Goal: Task Accomplishment & Management: Manage account settings

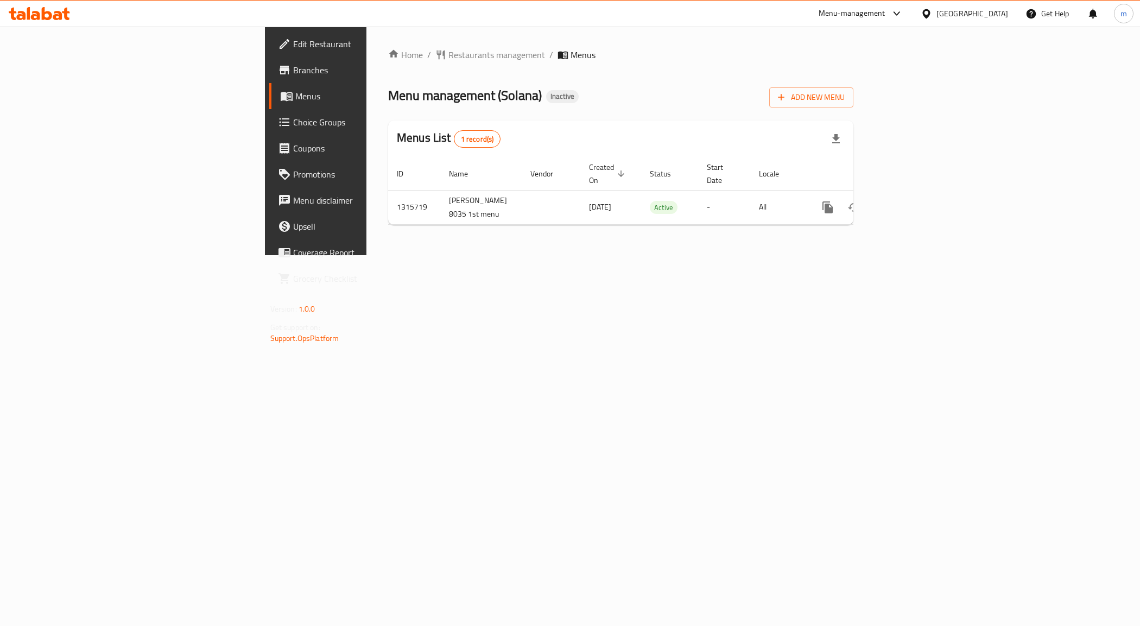
click at [853, 107] on div "Home / Restaurants management / Menus Menu management ( Solana ) Inactive Add N…" at bounding box center [620, 140] width 465 height 185
click at [853, 83] on div "Add New Menu" at bounding box center [811, 95] width 84 height 24
click at [844, 91] on span "Add New Menu" at bounding box center [811, 98] width 67 height 14
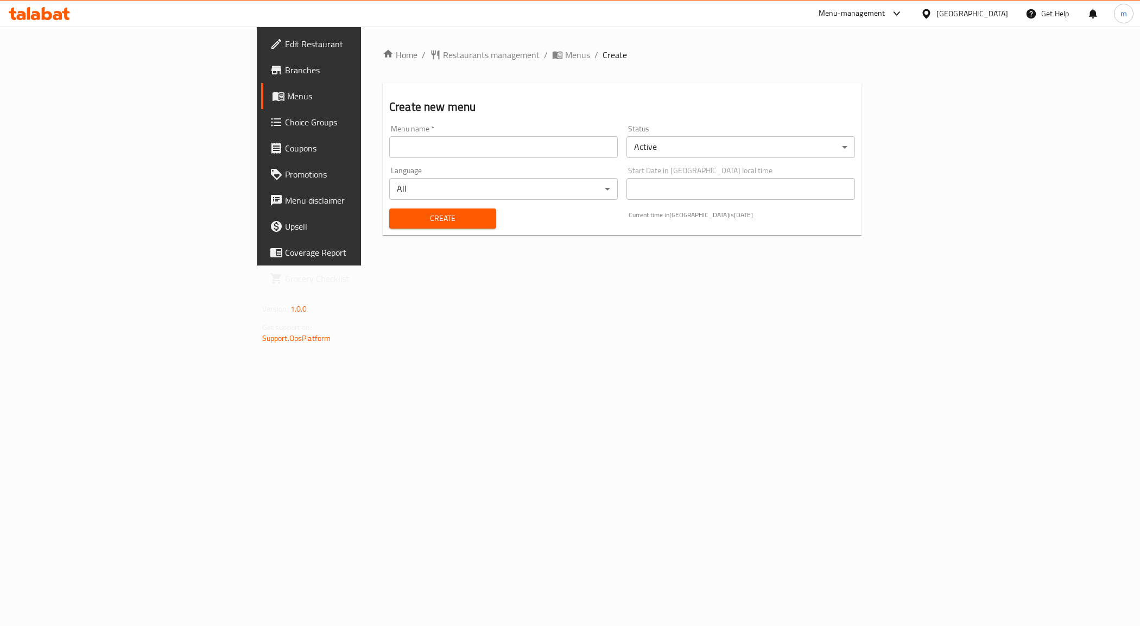
click at [385, 164] on div "Language All ​" at bounding box center [503, 183] width 237 height 42
click at [389, 156] on input "text" at bounding box center [503, 147] width 228 height 22
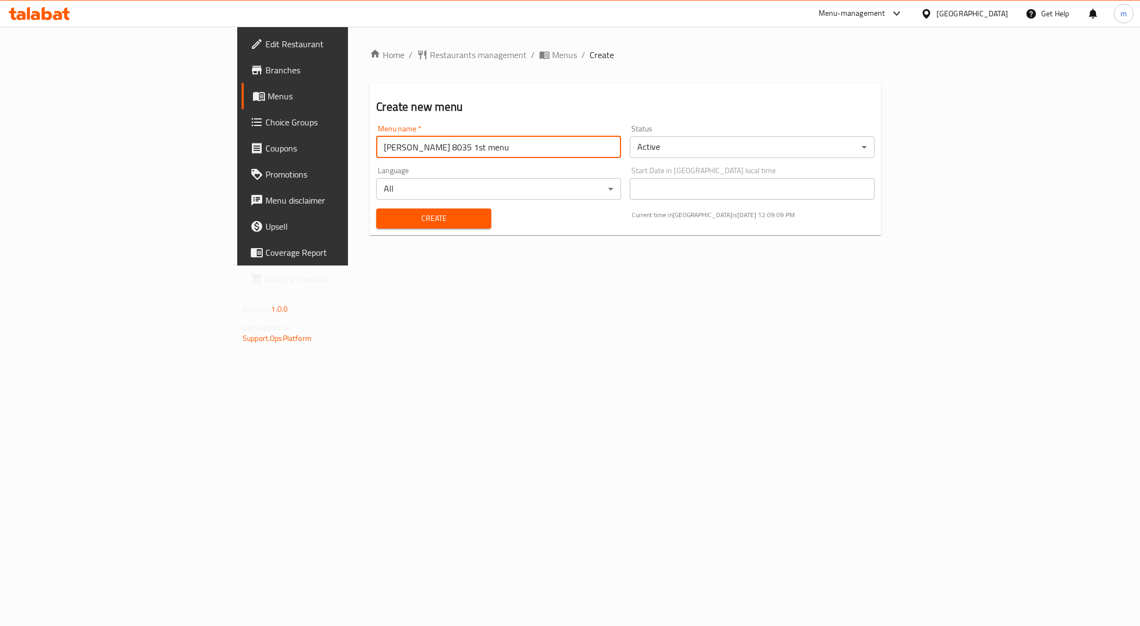
click at [376, 144] on input "[PERSON_NAME] 8035 1st menu" at bounding box center [498, 147] width 245 height 22
type input "[PERSON_NAME] 8035 2nd menu"
click at [385, 214] on span "Create" at bounding box center [433, 219] width 97 height 14
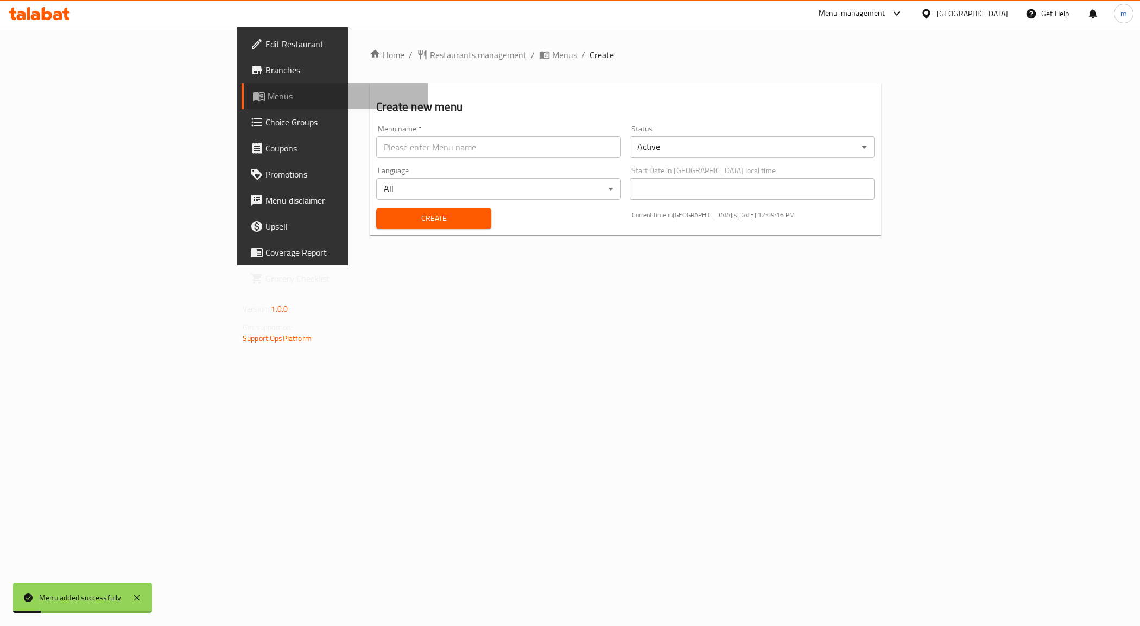
click at [241, 104] on link "Menus" at bounding box center [334, 96] width 186 height 26
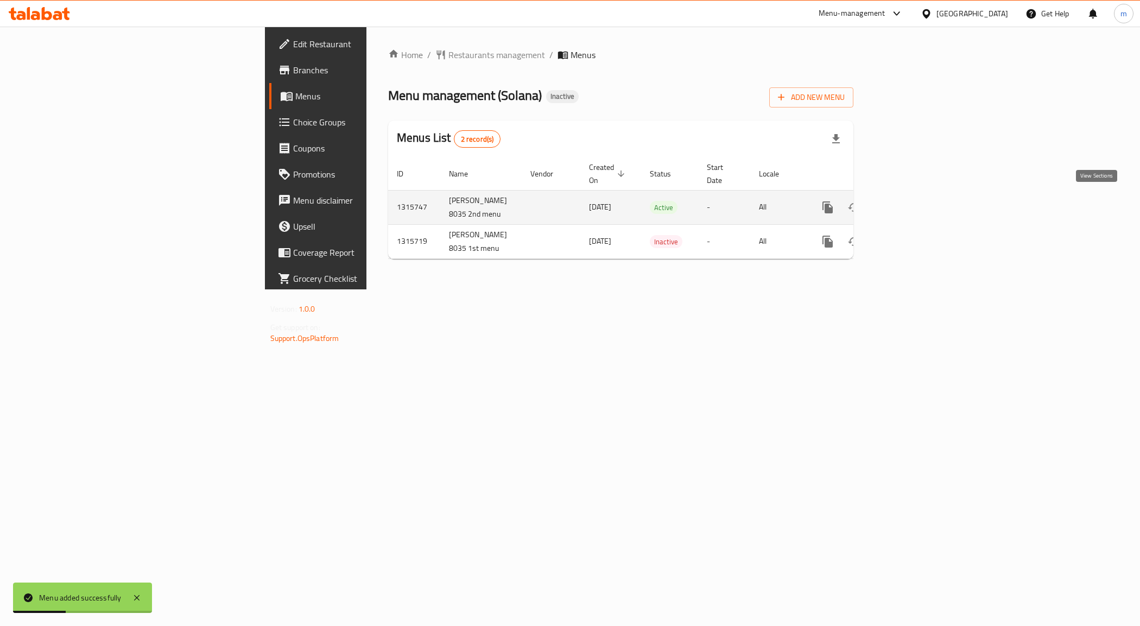
click at [912, 207] on icon "enhanced table" at bounding box center [905, 207] width 13 height 13
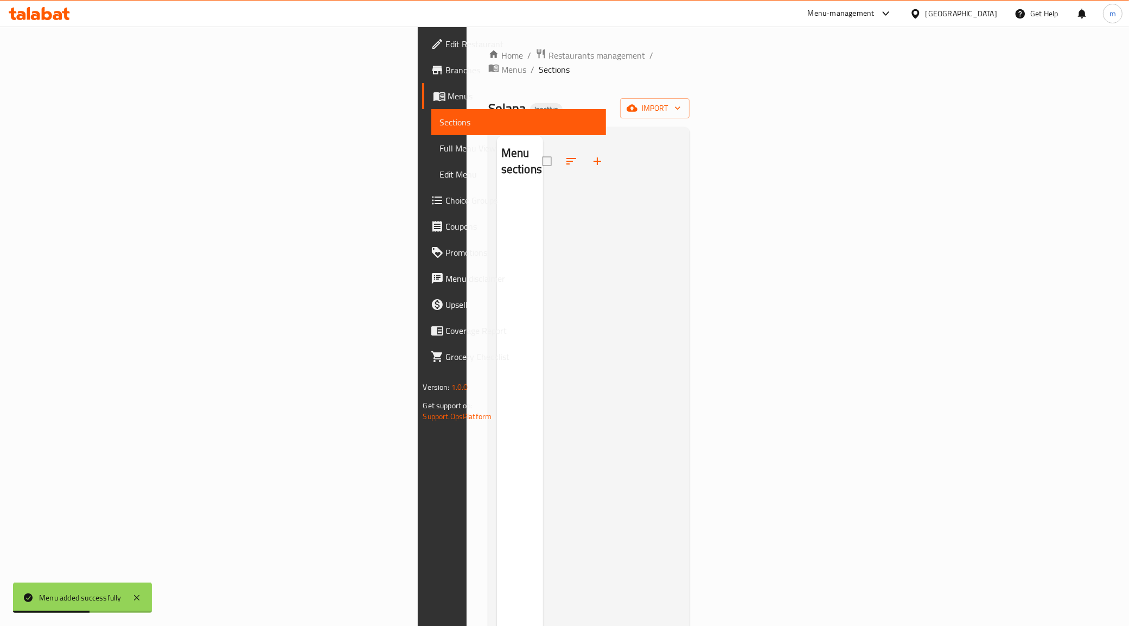
click at [690, 112] on div "Home / Restaurants management / Menus / Sections Solana Inactive import Menu se…" at bounding box center [589, 409] width 202 height 722
click at [681, 101] on span "import" at bounding box center [655, 108] width 52 height 14
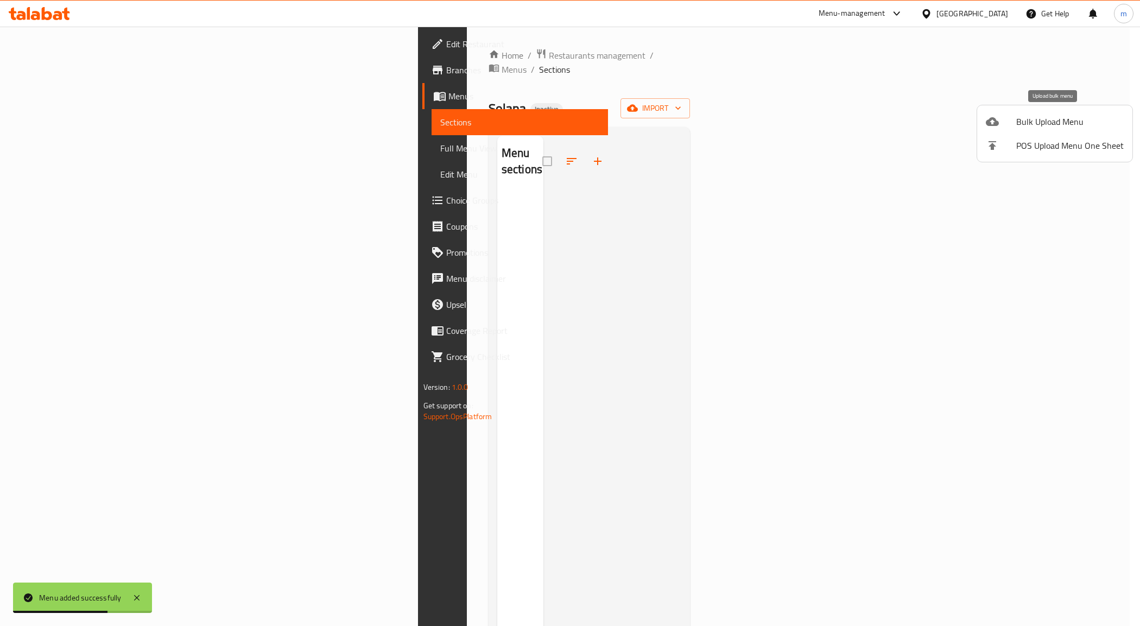
click at [1016, 128] on span "Bulk Upload Menu" at bounding box center [1069, 121] width 107 height 13
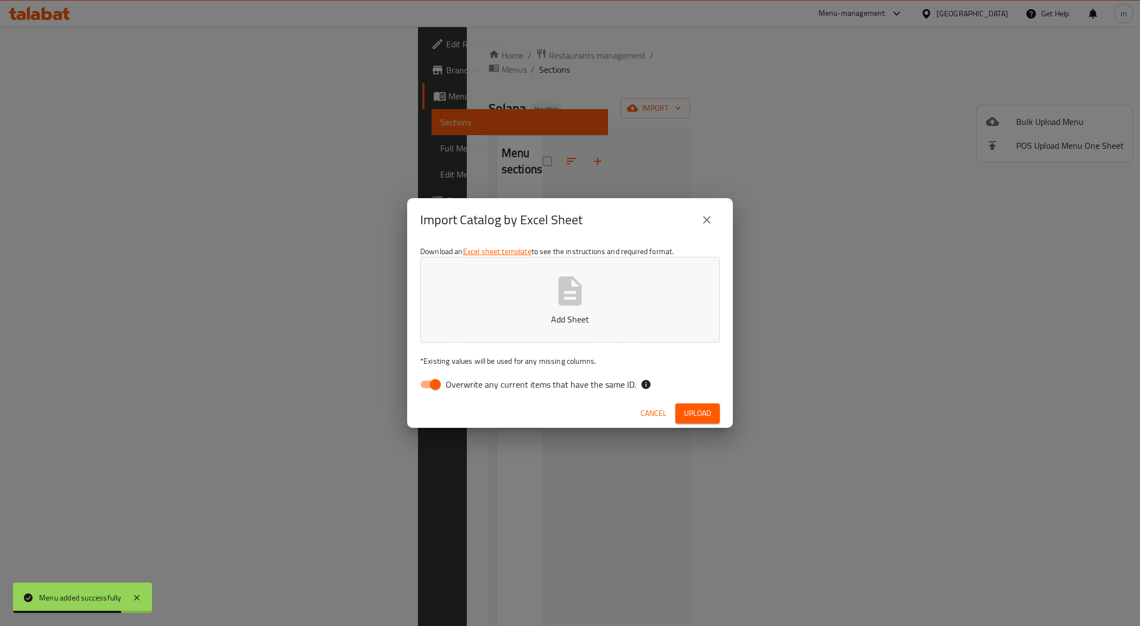
click at [471, 383] on span "Overwrite any current items that have the same ID." at bounding box center [541, 384] width 190 height 13
click at [466, 383] on input "Overwrite any current items that have the same ID." at bounding box center [435, 384] width 62 height 21
checkbox input "false"
click at [585, 317] on p "Add Sheet" at bounding box center [570, 319] width 266 height 13
click at [705, 410] on span "Upload" at bounding box center [697, 413] width 27 height 14
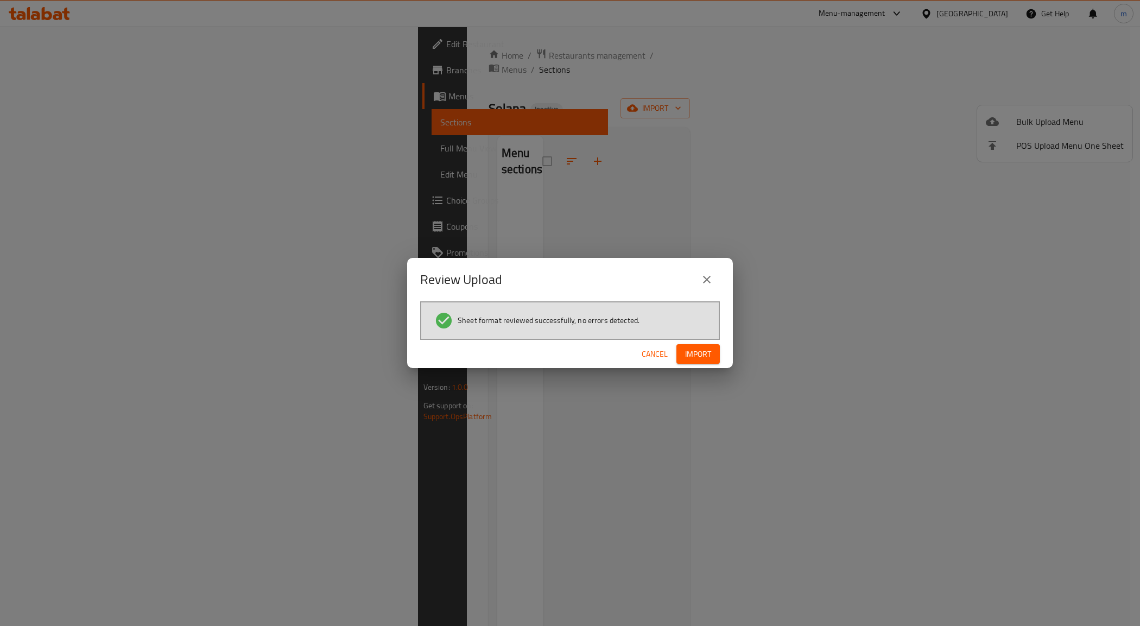
click at [690, 349] on span "Import" at bounding box center [698, 354] width 26 height 14
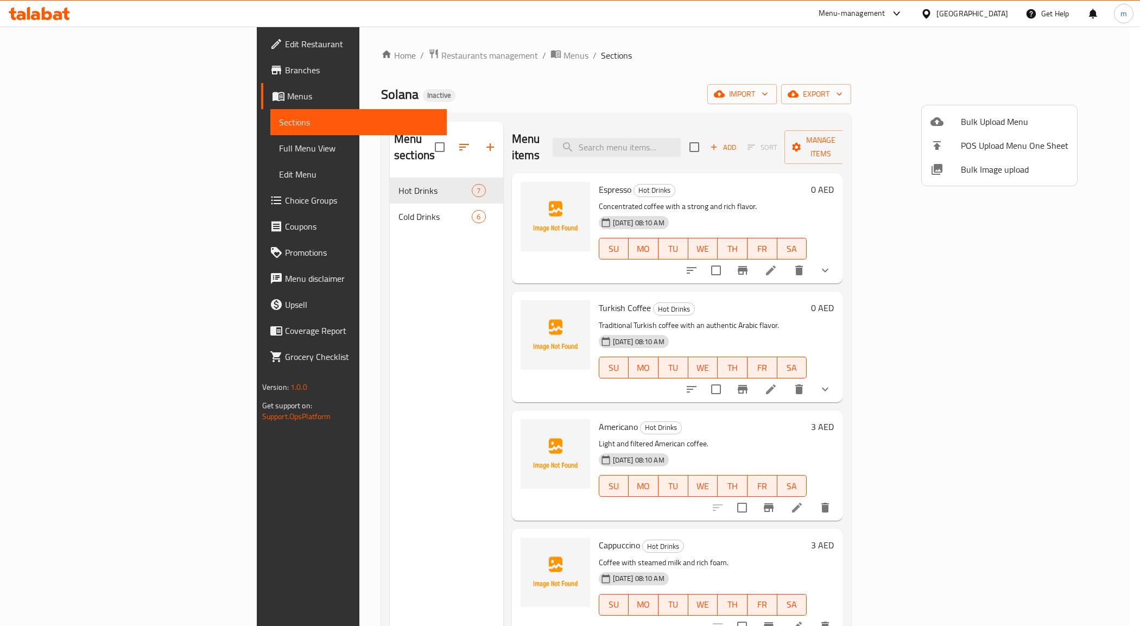
click at [53, 145] on div at bounding box center [570, 313] width 1140 height 626
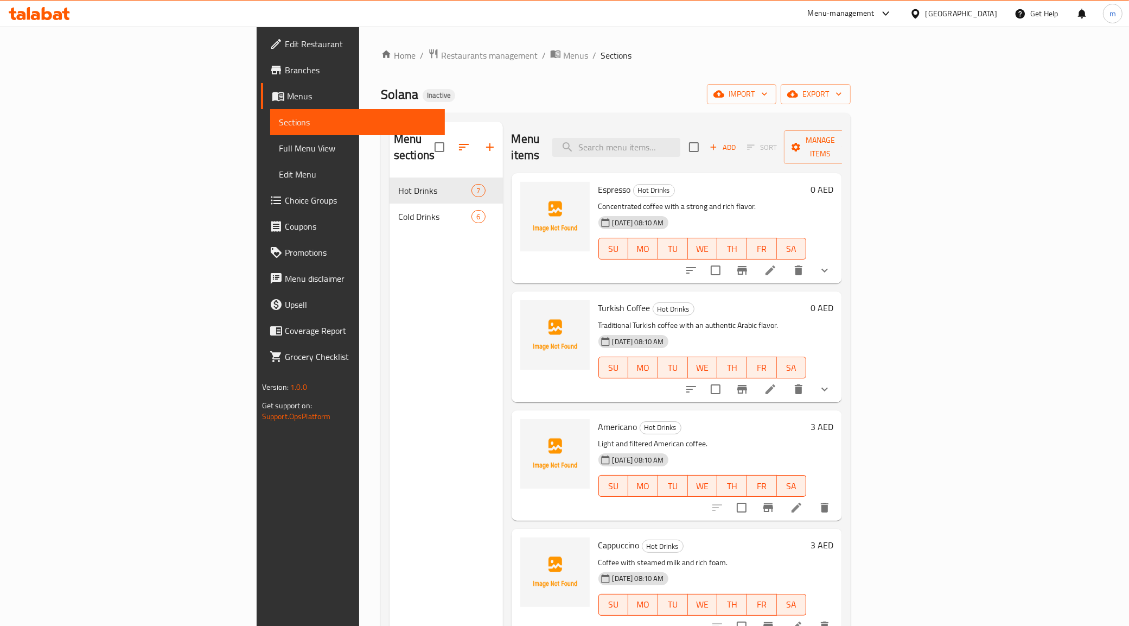
click at [279, 145] on span "Full Menu View" at bounding box center [358, 148] width 158 height 13
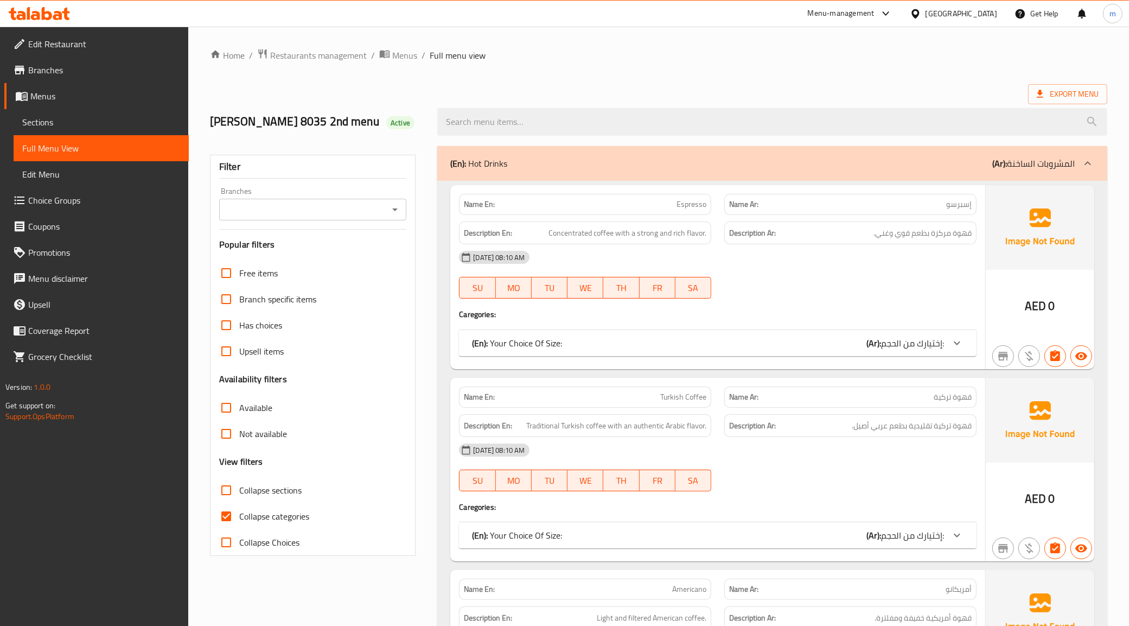
click at [239, 523] on span "Collapse categories" at bounding box center [274, 516] width 70 height 13
click at [239, 529] on input "Collapse categories" at bounding box center [226, 516] width 26 height 26
checkbox input "false"
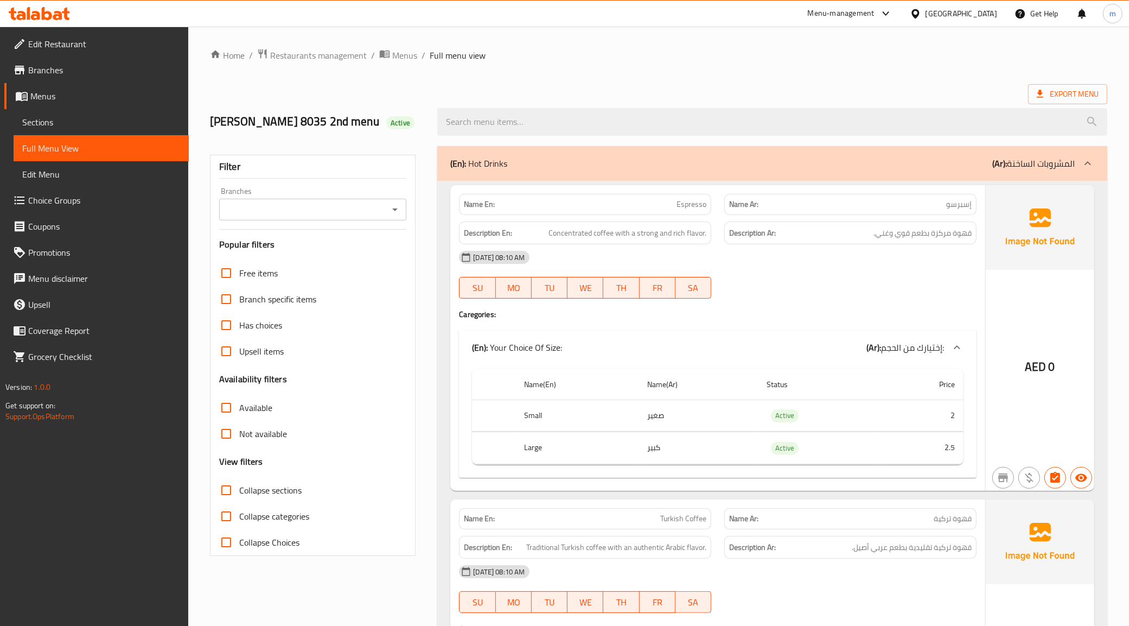
click at [553, 240] on span "Concentrated coffee with a strong and rich flavor." at bounding box center [628, 233] width 158 height 14
copy span "Concentrated"
click at [813, 240] on div "Description Ar: قهوة مركزة بطعم قوي وغني." at bounding box center [850, 232] width 252 height 23
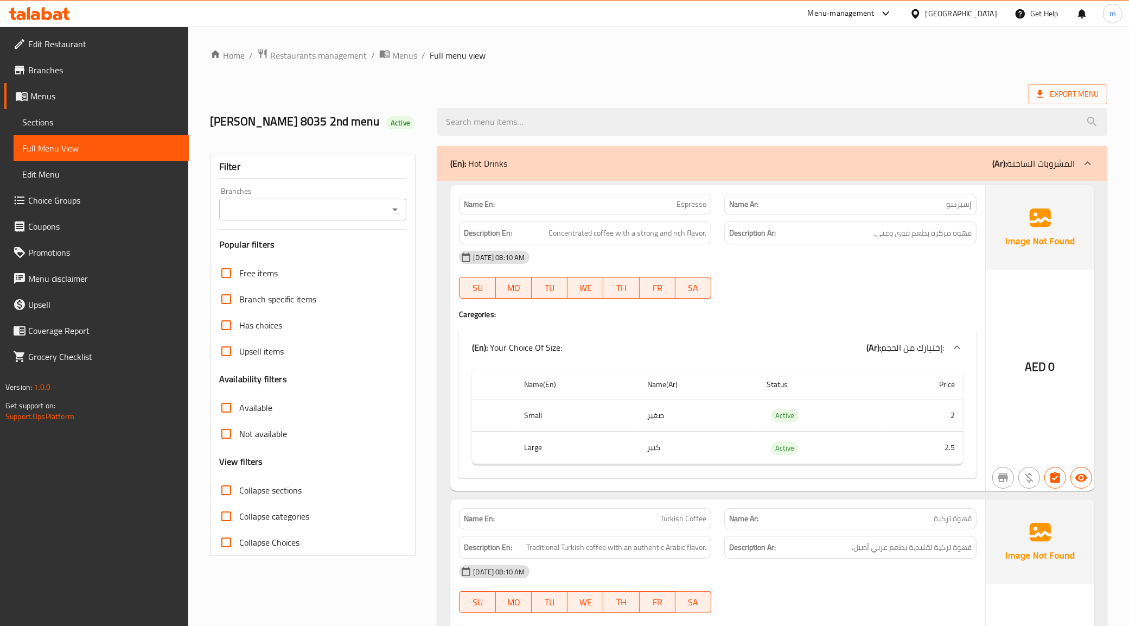
click at [823, 240] on h6 "Description Ar: قهوة مركزة بطعم قوي وغني." at bounding box center [850, 233] width 243 height 14
click at [949, 240] on div "Description Ar: قهوة مركزة بطعم قوي وغني." at bounding box center [850, 232] width 252 height 23
click at [937, 240] on span "قهوة مركزة بطعم قوي وغني." at bounding box center [923, 233] width 98 height 14
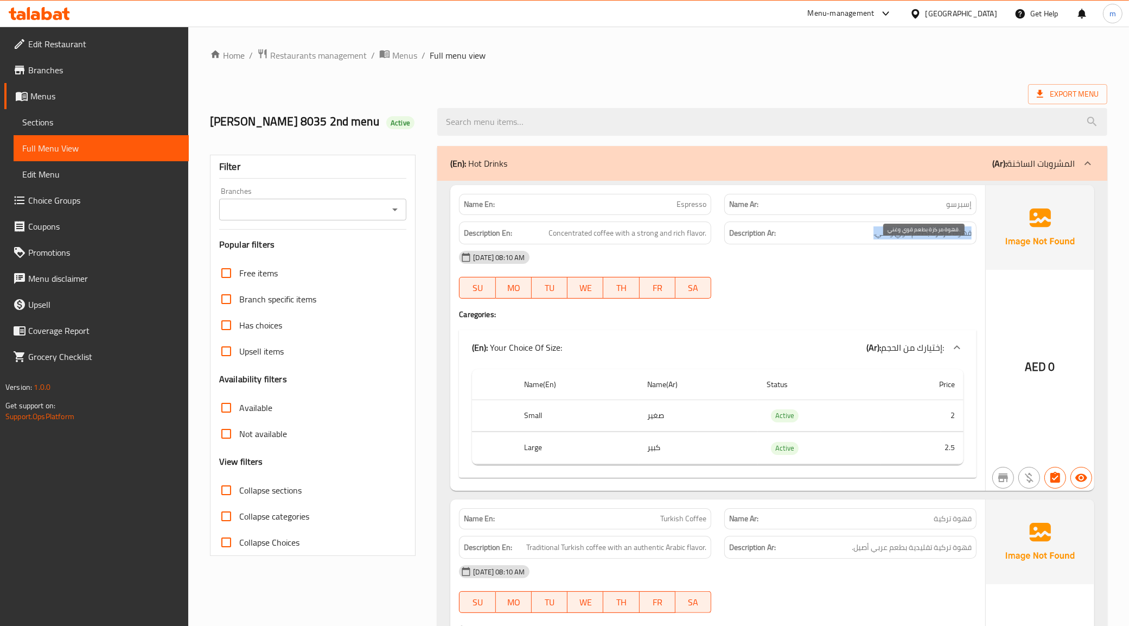
click at [937, 240] on span "قهوة مركزة بطعم قوي وغني." at bounding box center [923, 233] width 98 height 14
click at [589, 240] on span "Concentrated coffee with a strong and rich flavor." at bounding box center [628, 233] width 158 height 14
copy span "Concentrated coffee with a strong and rich flavor."
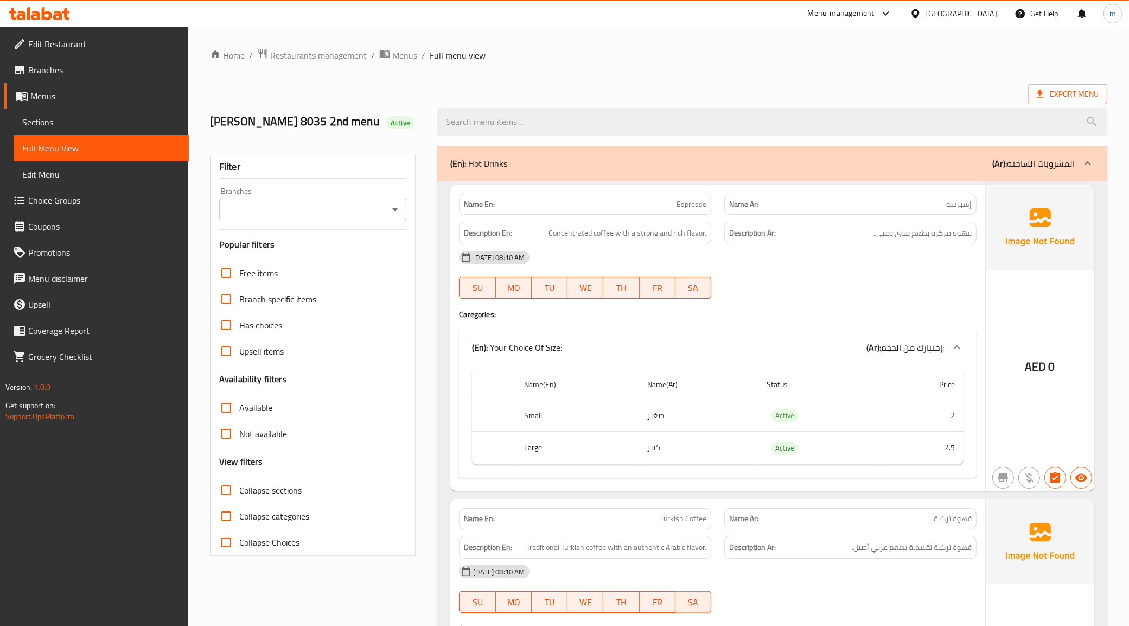
click at [883, 240] on span "قهوة مركزة بطعم قوي وغني." at bounding box center [923, 233] width 98 height 14
copy div "قهوة مركزة بطعم قوي وغني."
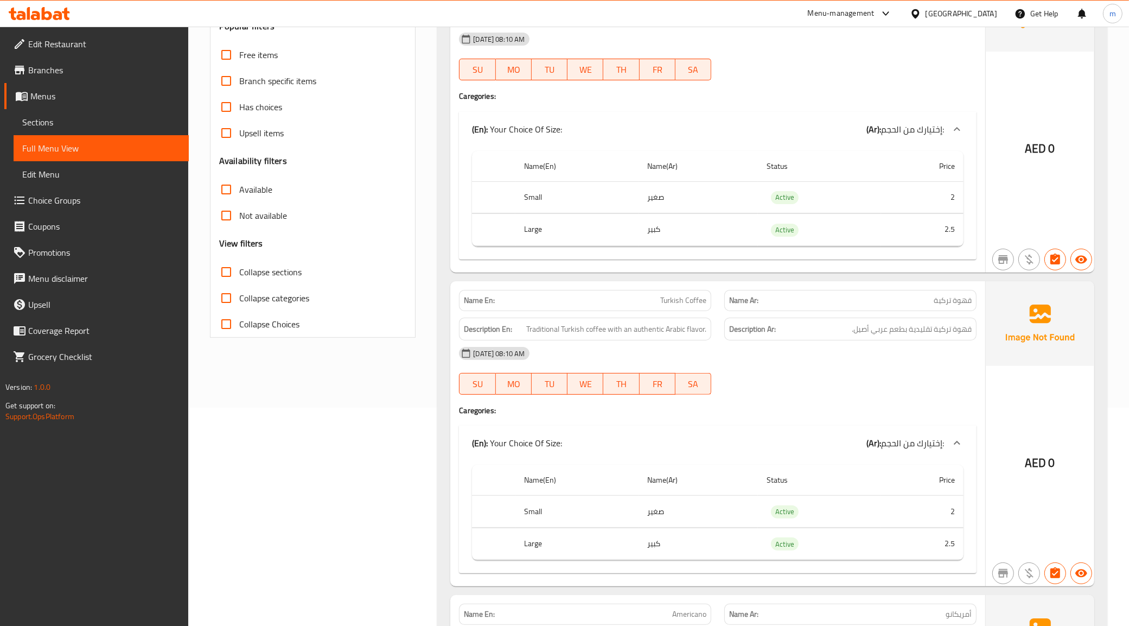
scroll to position [271, 0]
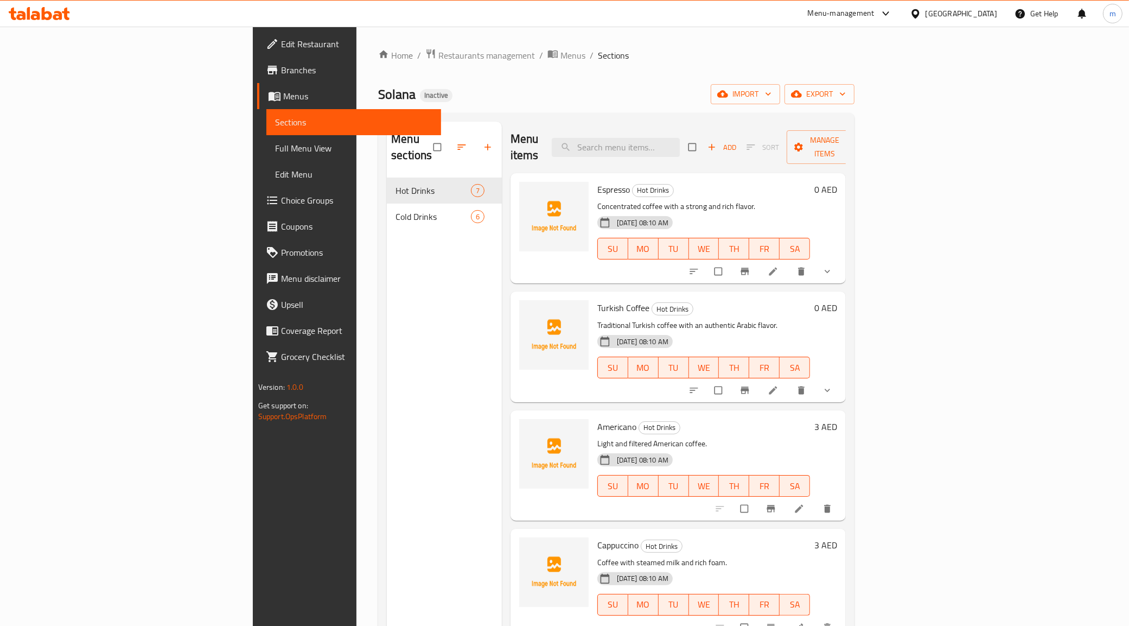
click at [779, 266] on icon at bounding box center [773, 271] width 11 height 11
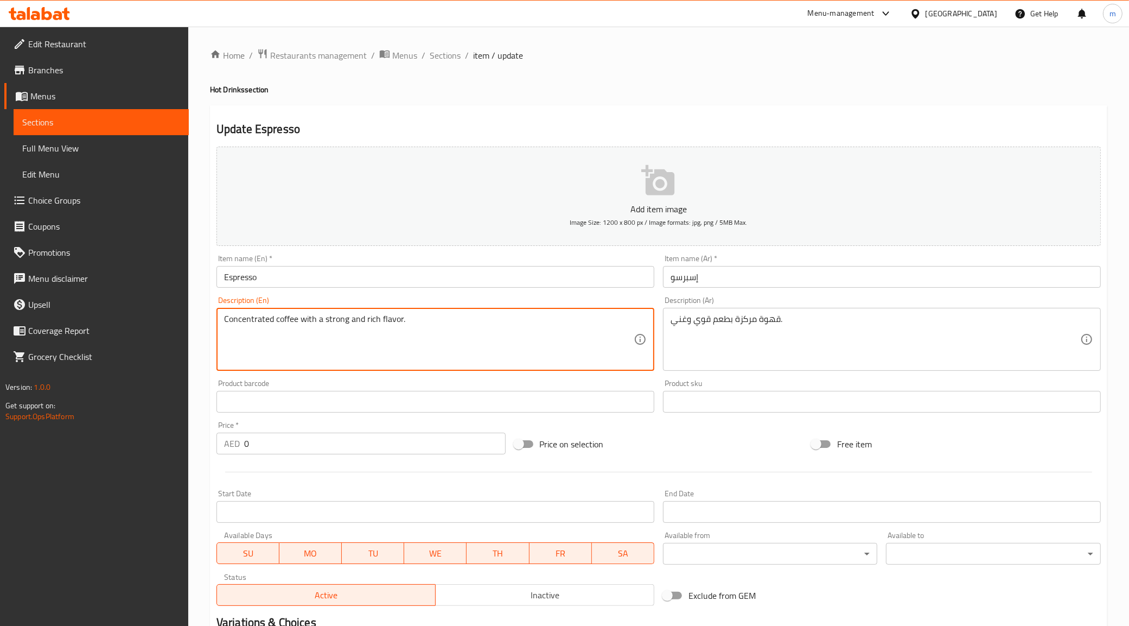
drag, startPoint x: 424, startPoint y: 317, endPoint x: 418, endPoint y: 319, distance: 5.5
click at [394, 318] on textarea "Concentrated coffee with a strong and rich flavor." at bounding box center [429, 340] width 410 height 52
click at [392, 324] on textarea "Concentrated coffee with a strong and rich flavor." at bounding box center [429, 340] width 410 height 52
drag, startPoint x: 399, startPoint y: 321, endPoint x: 380, endPoint y: 321, distance: 19.0
click at [380, 321] on textarea "Concentrated coffee with a strong and rich flavor." at bounding box center [429, 340] width 410 height 52
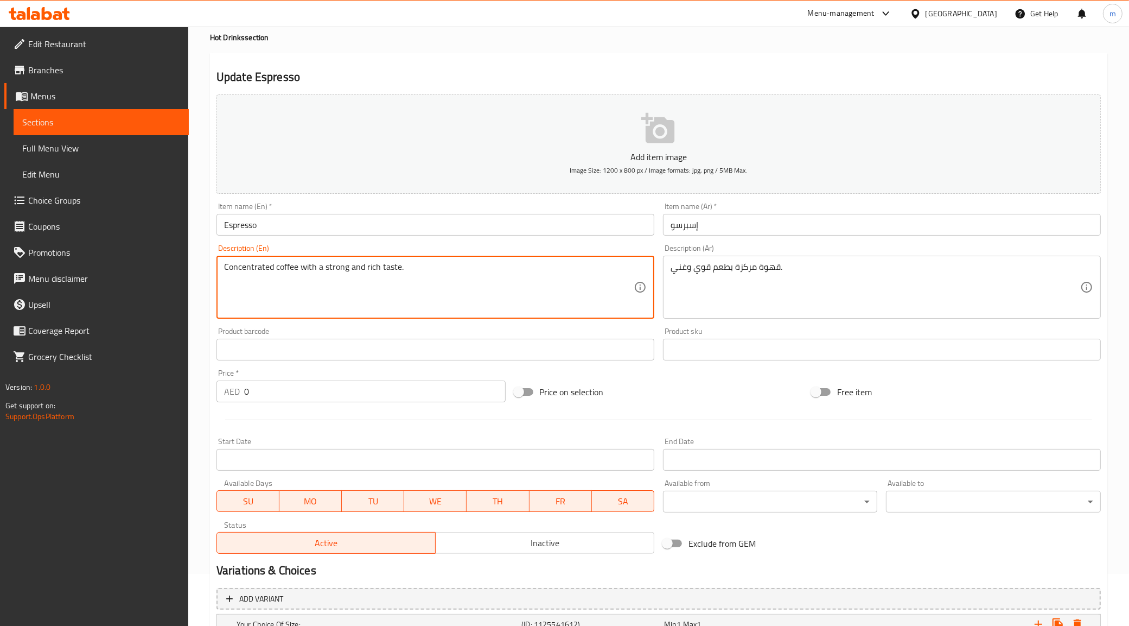
scroll to position [178, 0]
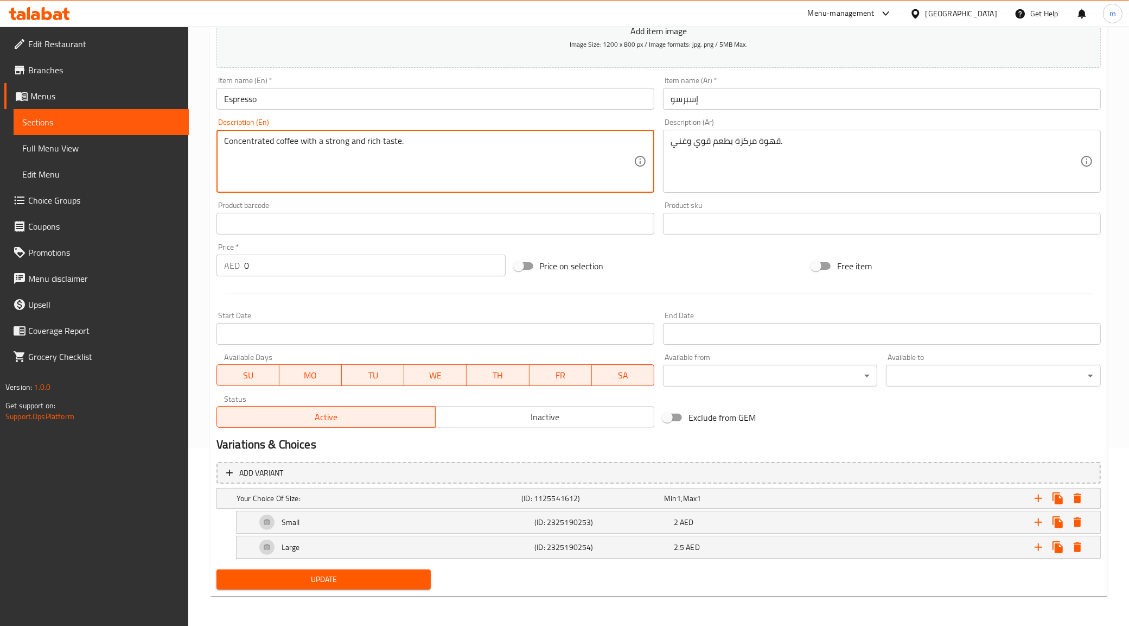
type textarea "Concentrated coffee with a strong and rich taste."
click at [355, 574] on span "Update" at bounding box center [324, 579] width 198 height 14
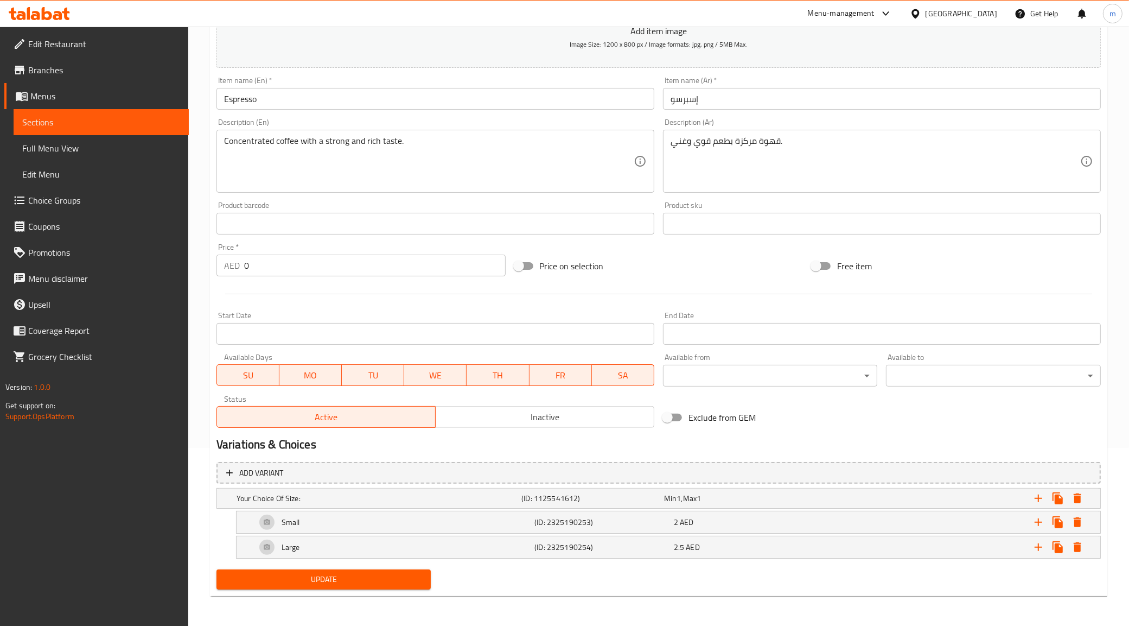
click at [56, 118] on span "Sections" at bounding box center [101, 122] width 158 height 13
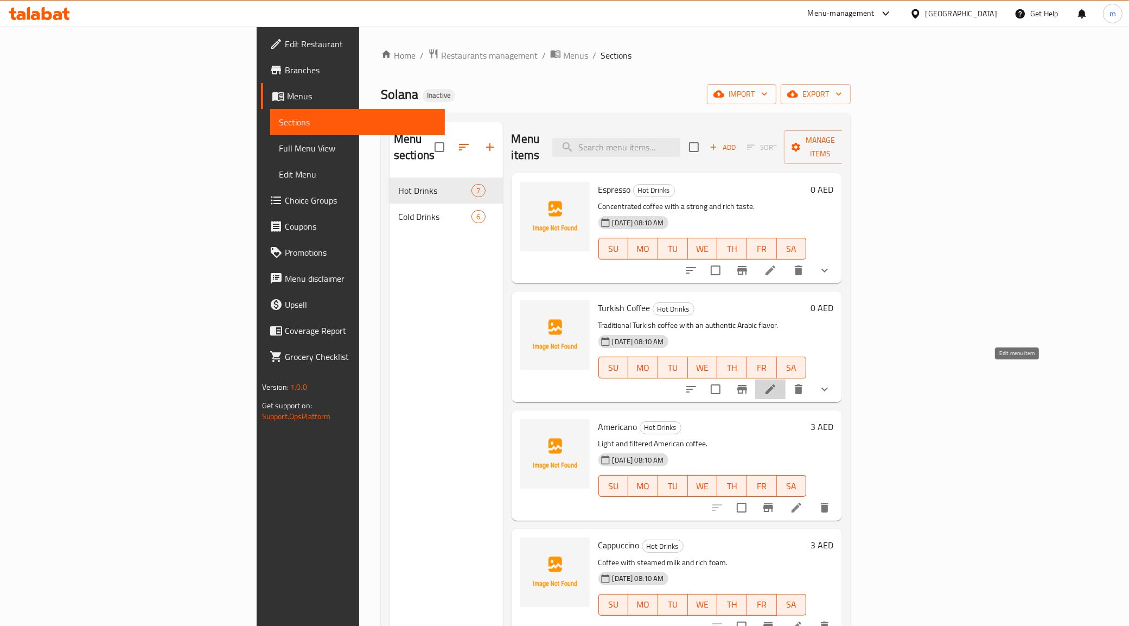
click at [777, 383] on icon at bounding box center [770, 389] width 13 height 13
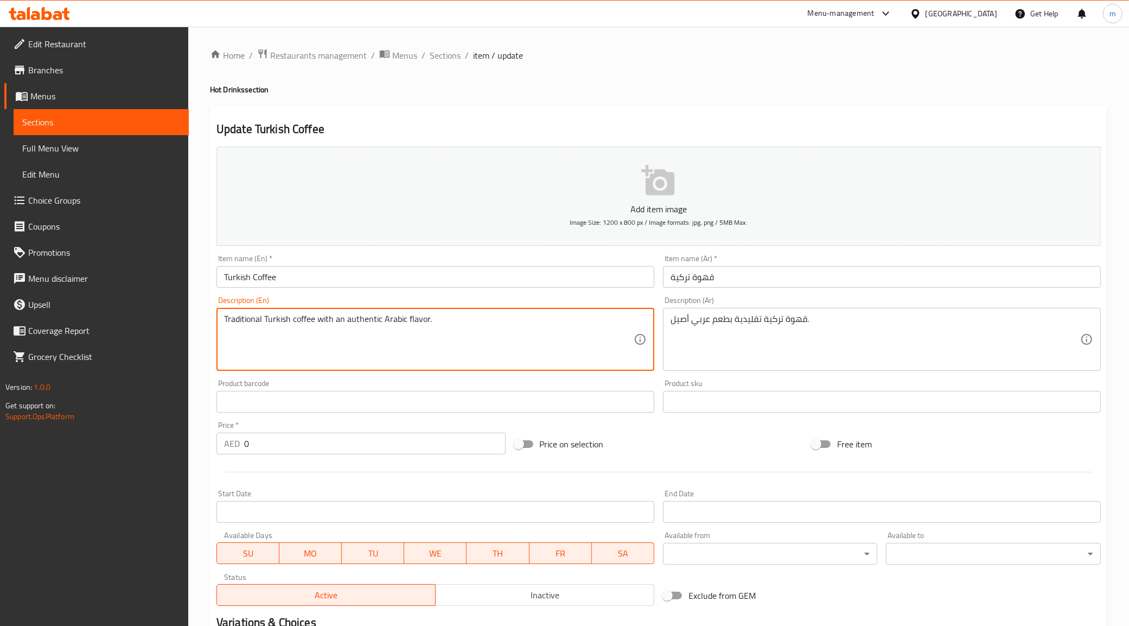
drag, startPoint x: 427, startPoint y: 322, endPoint x: 406, endPoint y: 323, distance: 20.6
type textarea "Traditional Turkish coffee with an authentic Arabic taste."
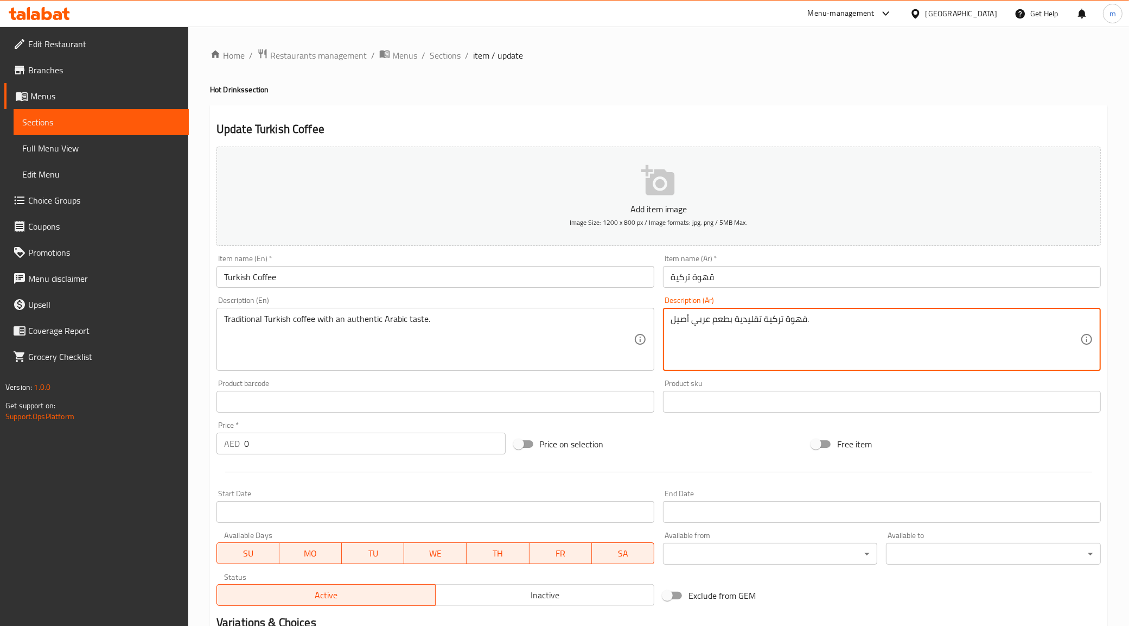
click at [784, 324] on textarea "قهوة تركية تقليدية بطعم عربي أصيل." at bounding box center [876, 340] width 410 height 52
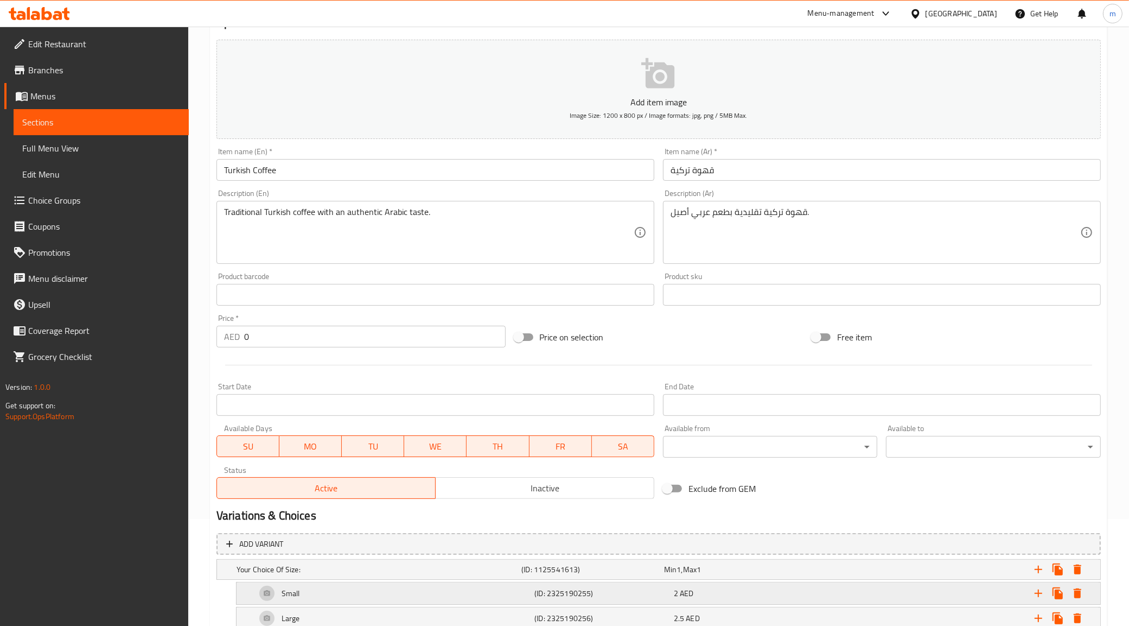
scroll to position [178, 0]
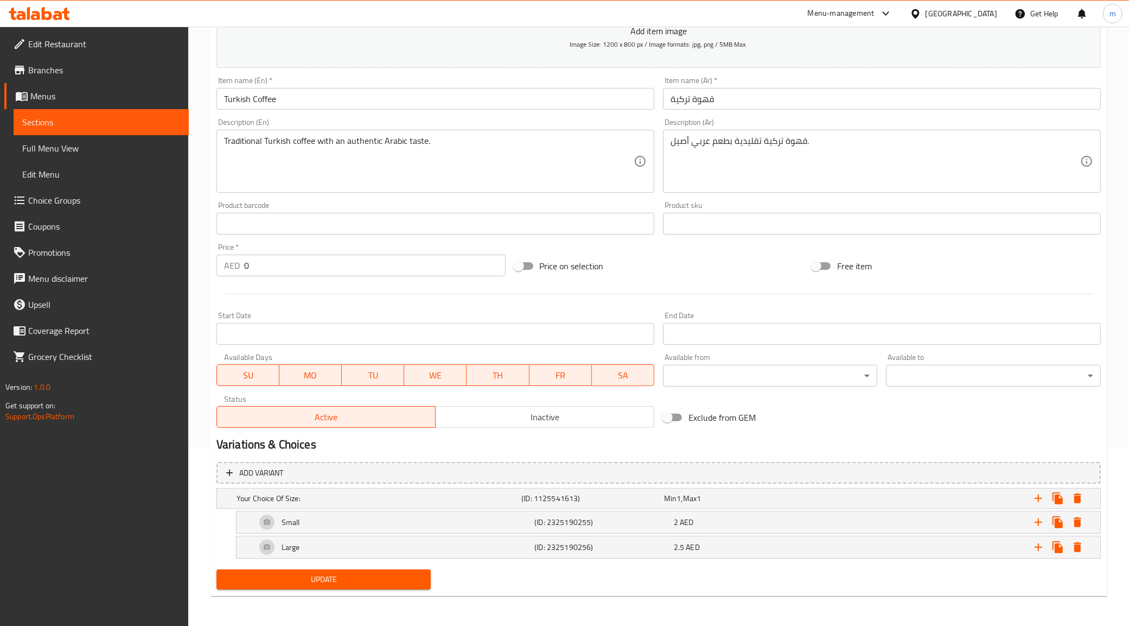
click at [258, 584] on span "Update" at bounding box center [324, 579] width 198 height 14
click at [285, 107] on input "Turkish Coffee" at bounding box center [436, 99] width 438 height 22
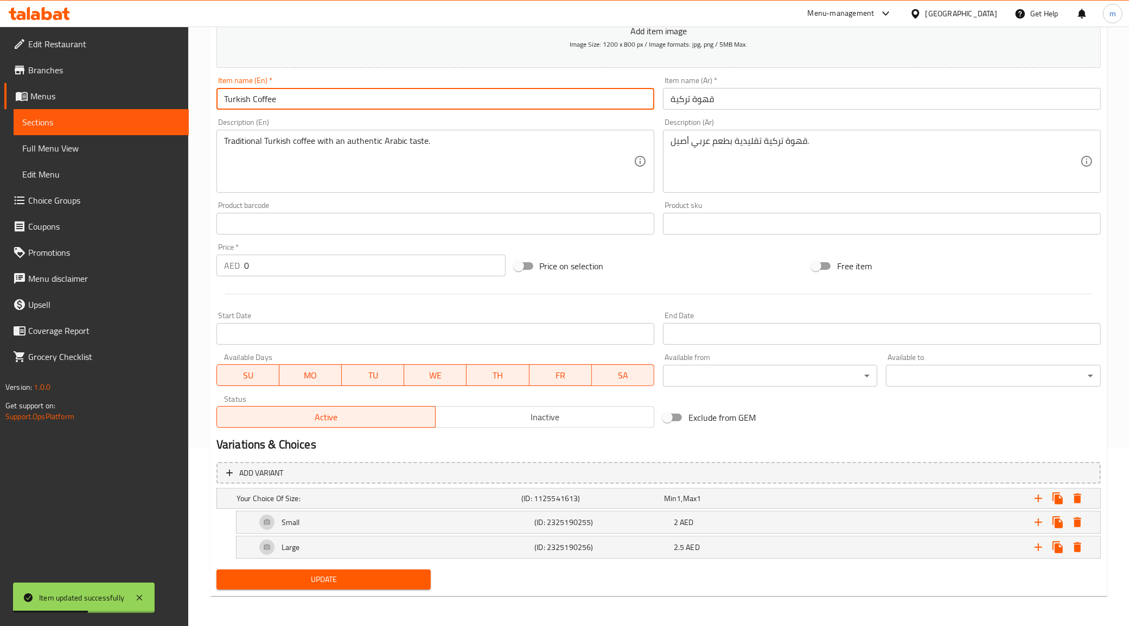
click at [285, 107] on input "Turkish Coffee" at bounding box center [436, 99] width 438 height 22
click at [332, 578] on span "Update" at bounding box center [324, 579] width 198 height 14
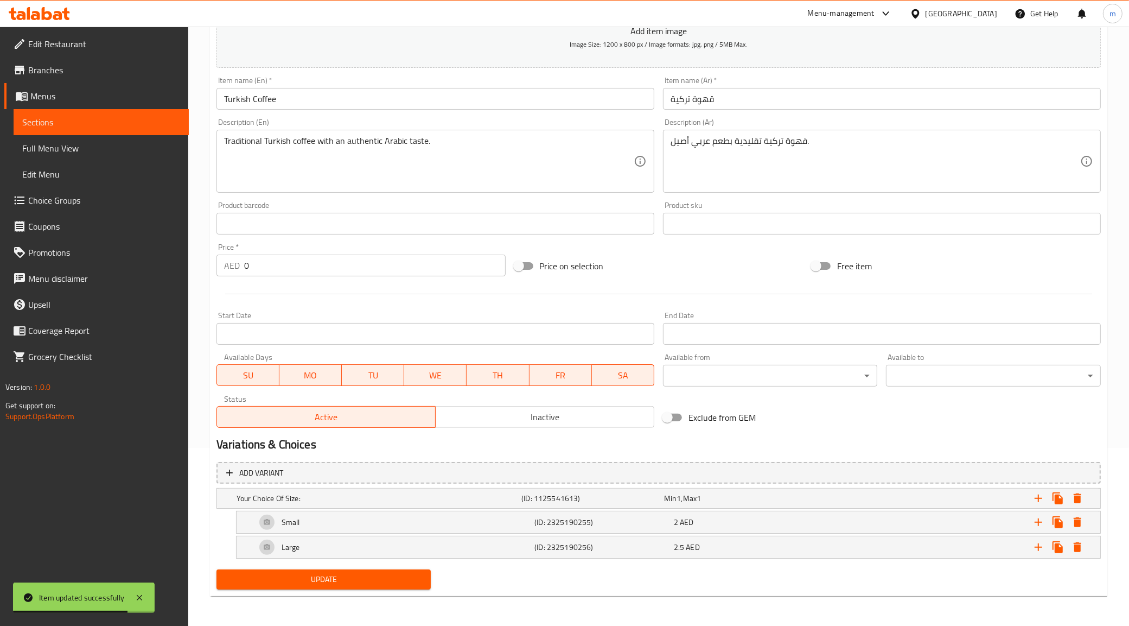
click at [82, 114] on link "Sections" at bounding box center [101, 122] width 175 height 26
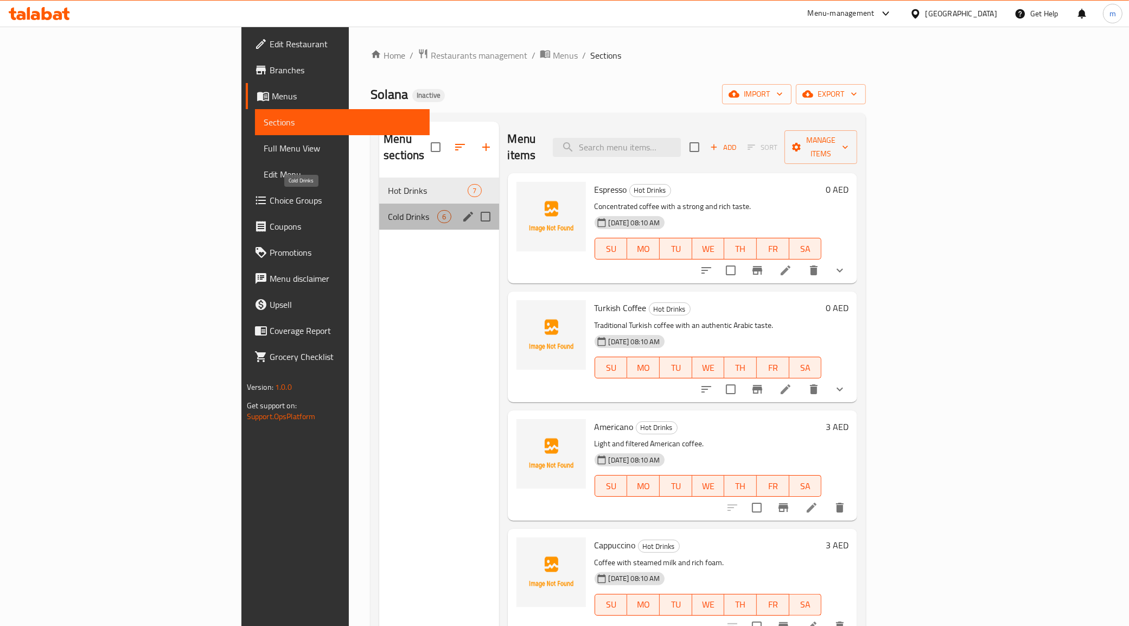
click at [388, 210] on span "Cold Drinks" at bounding box center [412, 216] width 49 height 13
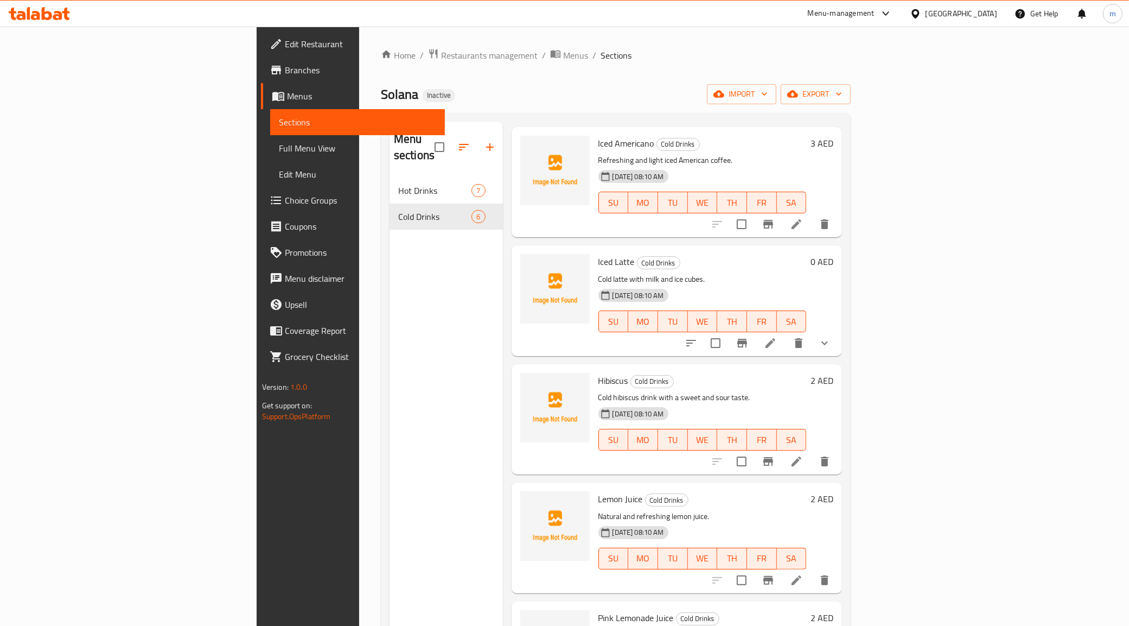
scroll to position [68, 0]
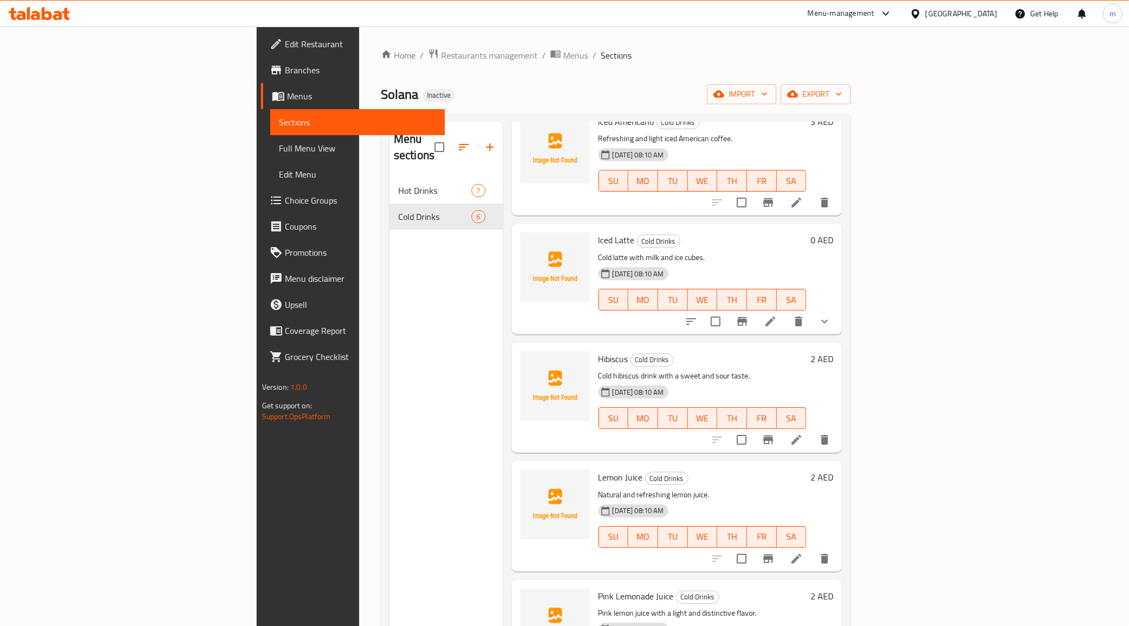
click at [812, 430] on li at bounding box center [796, 440] width 30 height 20
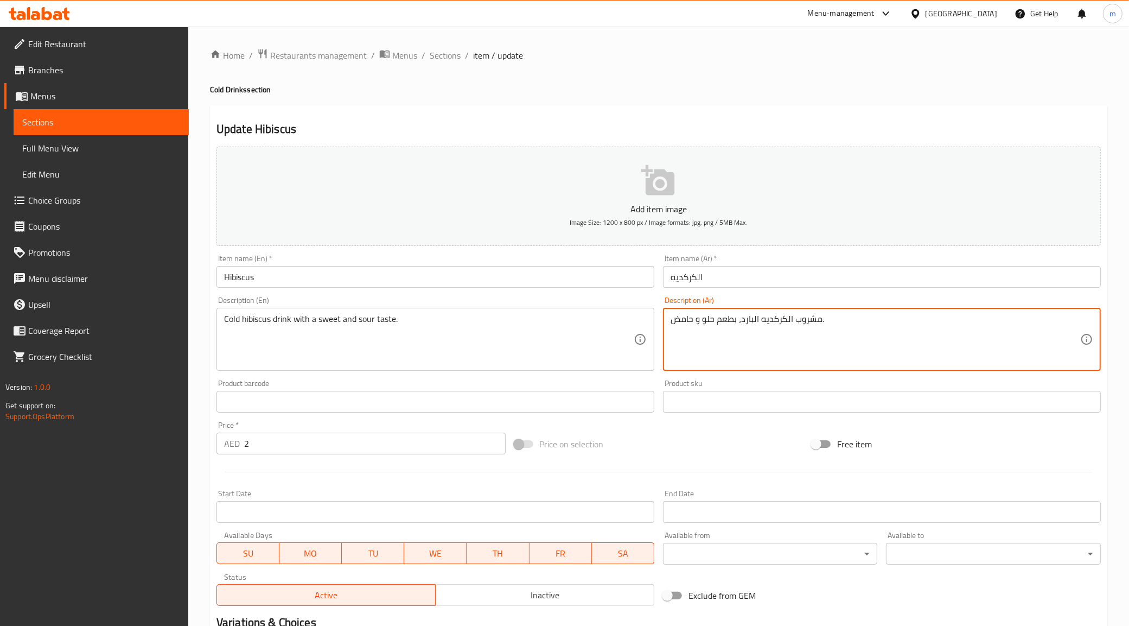
drag, startPoint x: 693, startPoint y: 319, endPoint x: 700, endPoint y: 320, distance: 6.6
click at [693, 319] on textarea "مشروب الكركديه البارد، بطعم حلو و حامض." at bounding box center [876, 340] width 410 height 52
type textarea "مشروب الكركديه البارد، بطعم حلو حامض."
click at [769, 323] on textarea "مشروب الكركديه البارد، بطعم حلو حامض." at bounding box center [876, 340] width 410 height 52
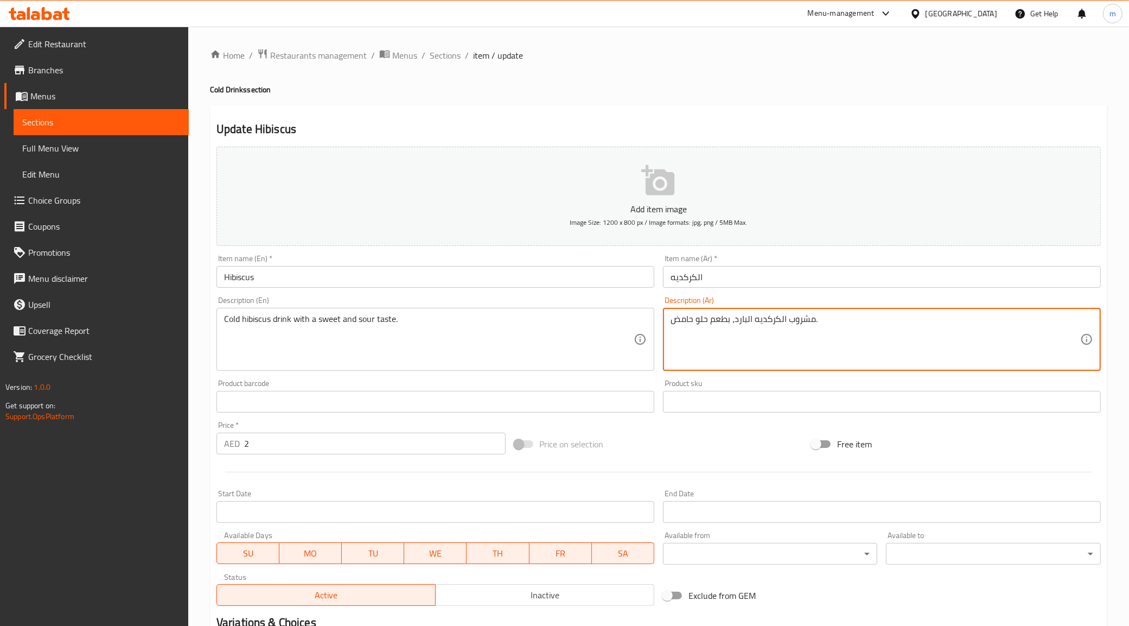
click at [769, 323] on textarea "مشروب الكركديه البارد، بطعم حلو حامض." at bounding box center [876, 340] width 410 height 52
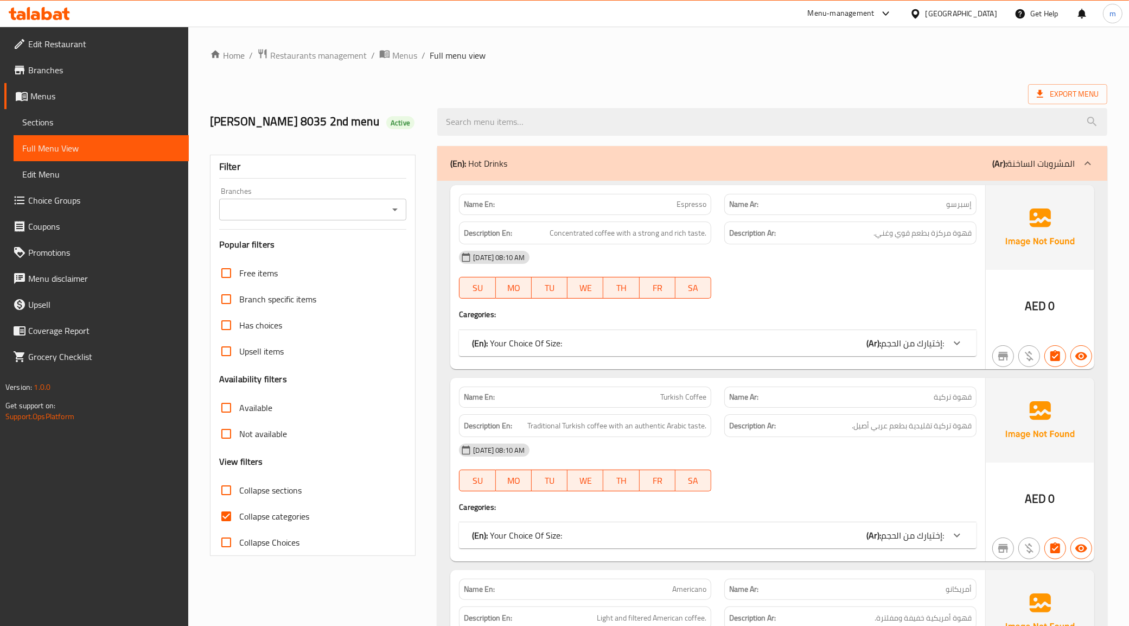
click at [233, 527] on input "Collapse categories" at bounding box center [226, 516] width 26 height 26
checkbox input "false"
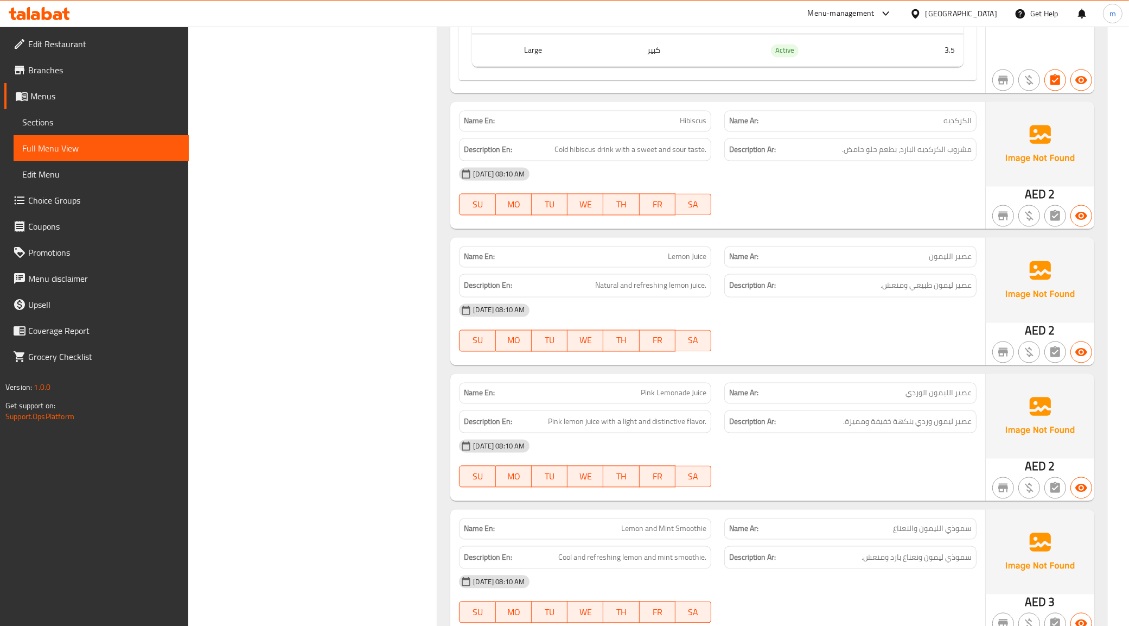
scroll to position [2306, 0]
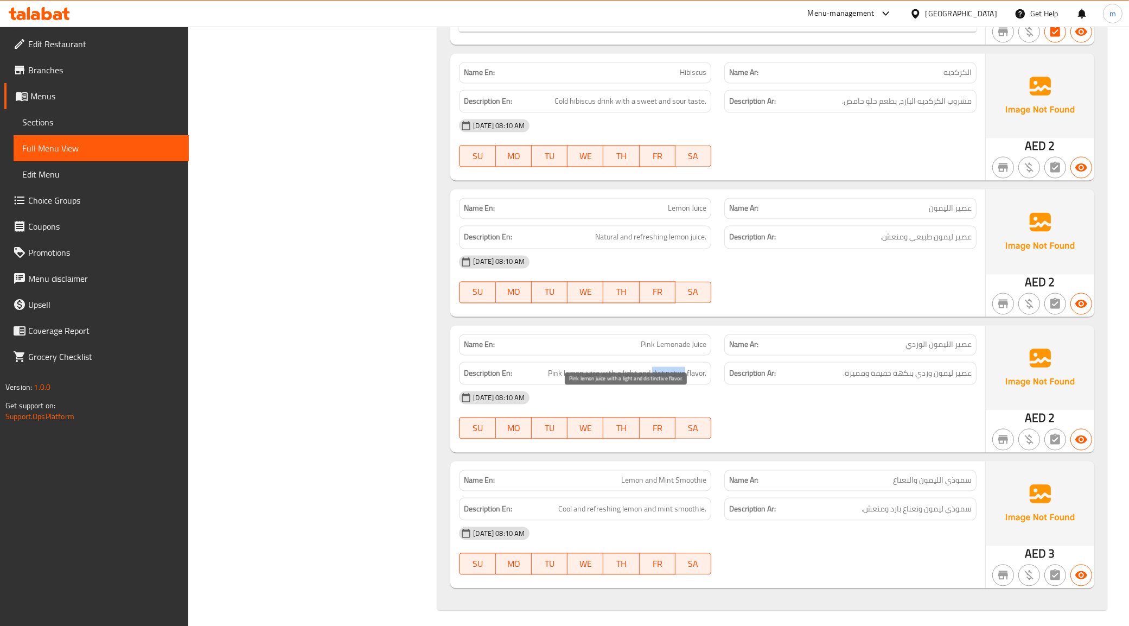
drag, startPoint x: 654, startPoint y: 397, endPoint x: 684, endPoint y: 402, distance: 30.7
click at [684, 380] on span "Pink lemon juice with a light and distinctive flavor." at bounding box center [627, 373] width 158 height 14
copy span "distinctive"
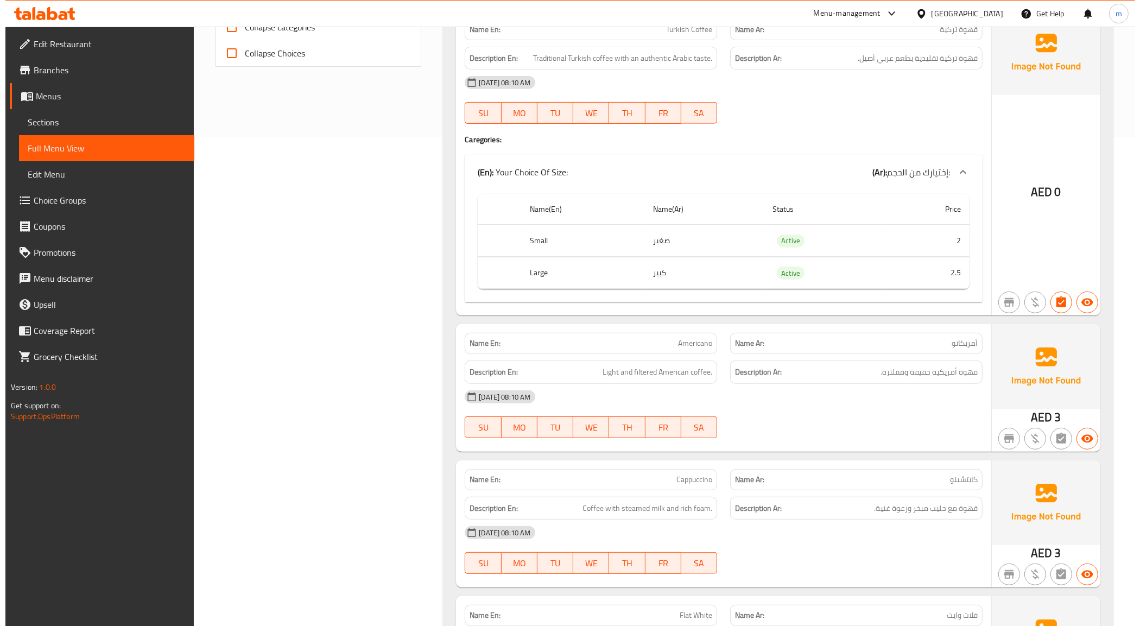
scroll to position [0, 0]
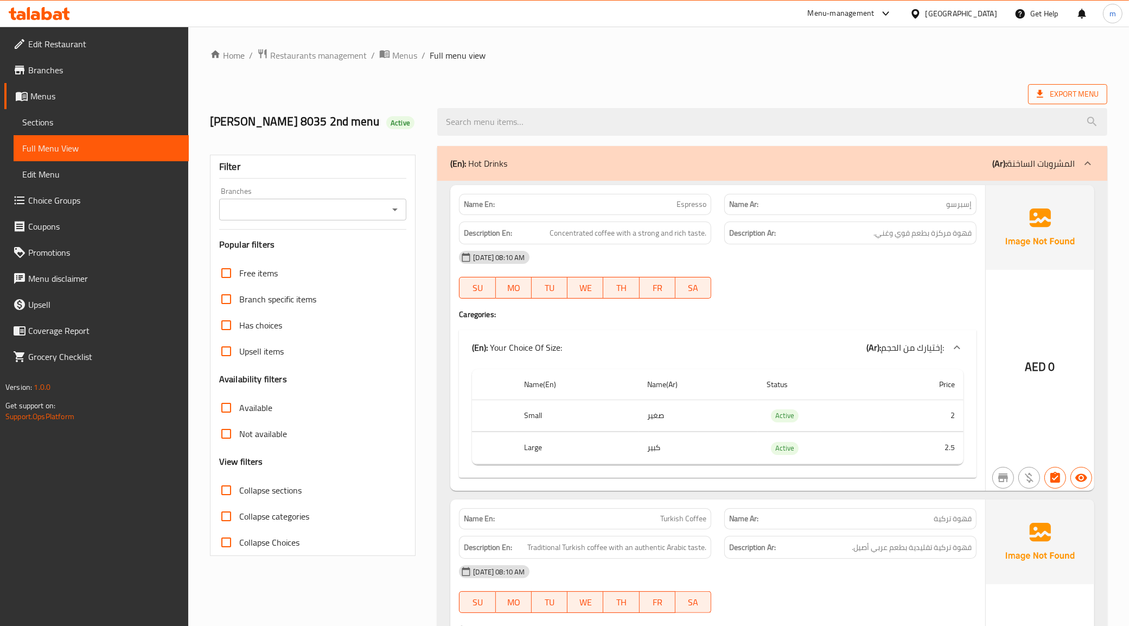
click at [1042, 102] on span "Export Menu" at bounding box center [1067, 94] width 79 height 20
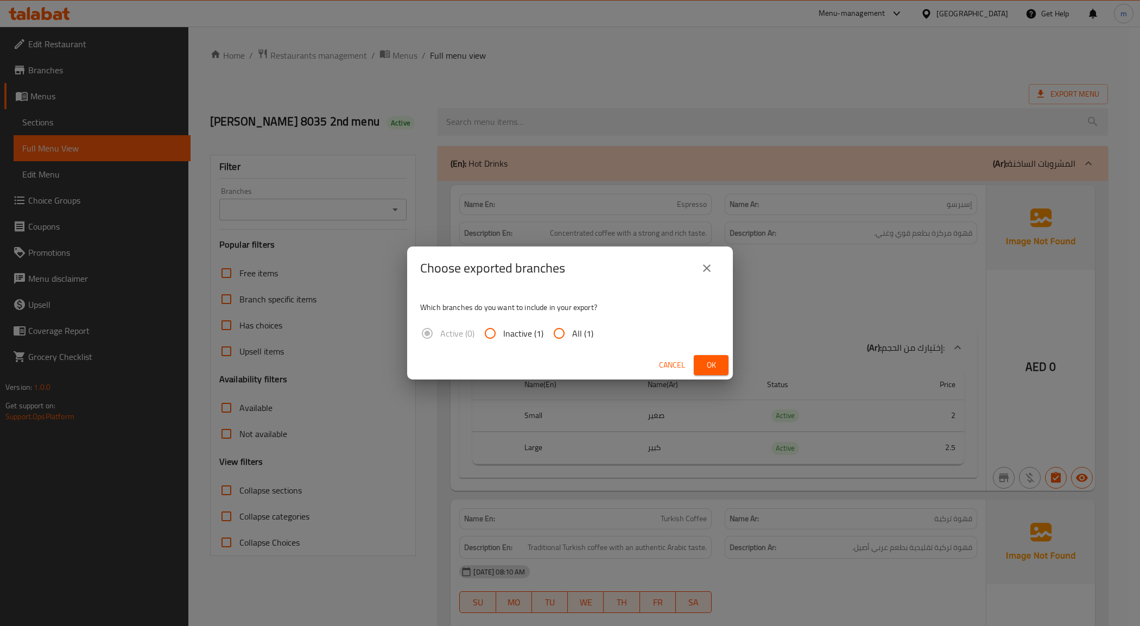
click at [546, 330] on input "All (1)" at bounding box center [559, 333] width 26 height 26
radio input "true"
click at [700, 367] on button "Ok" at bounding box center [710, 365] width 35 height 20
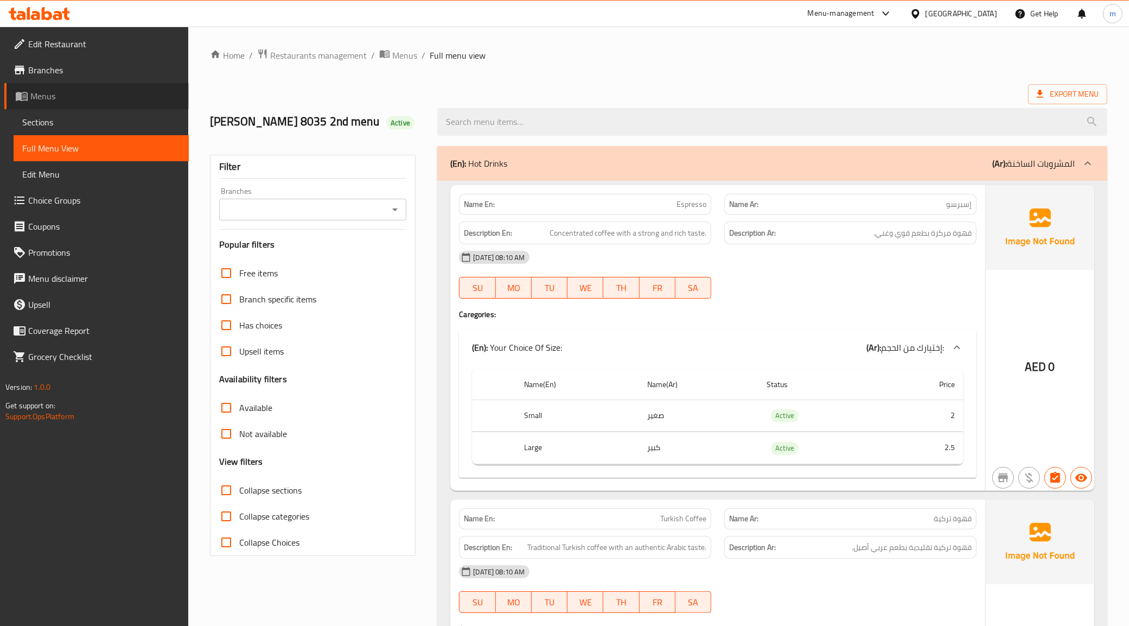
click at [63, 104] on link "Menus" at bounding box center [96, 96] width 184 height 26
